Goal: Find specific page/section: Find specific page/section

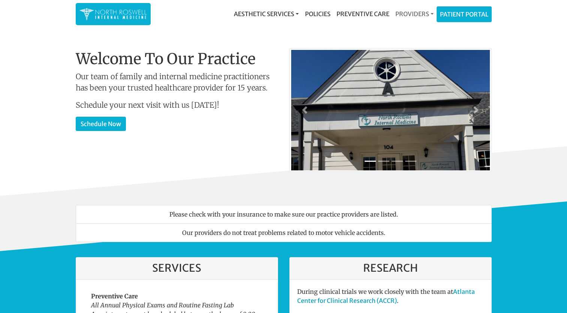
click at [411, 13] on link "Providers" at bounding box center [414, 13] width 44 height 15
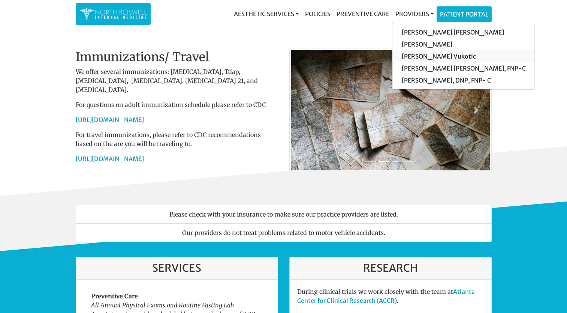
click at [421, 55] on link "[PERSON_NAME] Vukotic" at bounding box center [463, 56] width 142 height 12
